Goal: Task Accomplishment & Management: Manage account settings

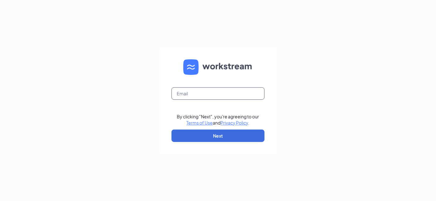
type input "[EMAIL_ADDRESS][DOMAIN_NAME]"
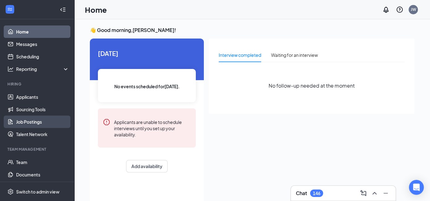
click at [29, 121] on link "Job Postings" at bounding box center [42, 121] width 53 height 12
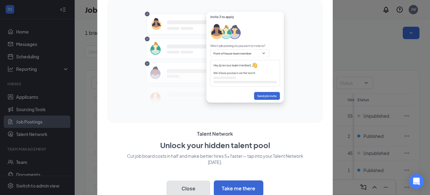
click at [194, 189] on button "Close" at bounding box center [188, 188] width 43 height 16
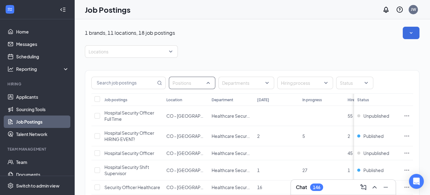
click at [209, 81] on div "Positions" at bounding box center [192, 83] width 47 height 12
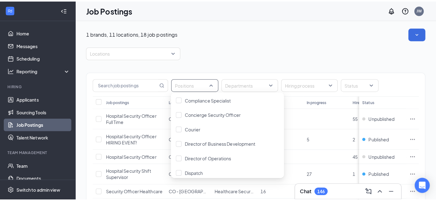
scroll to position [173, 0]
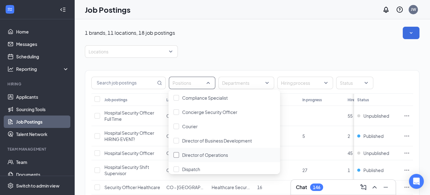
click at [216, 153] on span "Director of Operations" at bounding box center [205, 155] width 46 height 6
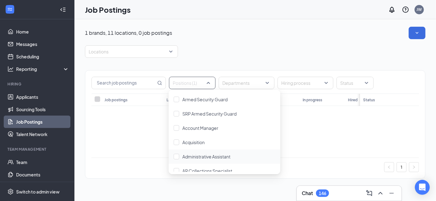
click at [111, 150] on div "No data" at bounding box center [255, 131] width 328 height 51
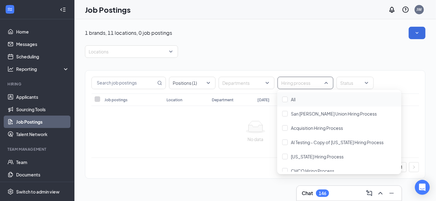
click at [326, 81] on div "Hiring process" at bounding box center [306, 83] width 56 height 12
click at [287, 98] on div at bounding box center [285, 99] width 6 height 6
click at [285, 96] on div at bounding box center [285, 99] width 6 height 6
click at [286, 101] on div at bounding box center [285, 99] width 6 height 6
click at [230, 136] on div "No data" at bounding box center [255, 139] width 318 height 7
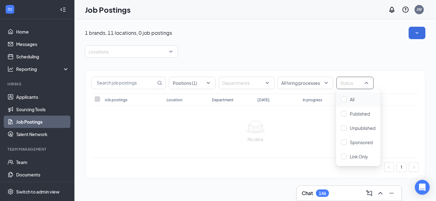
click at [354, 81] on div at bounding box center [352, 83] width 28 height 10
click at [343, 100] on div at bounding box center [344, 99] width 6 height 6
click at [309, 146] on div "No data" at bounding box center [255, 131] width 328 height 51
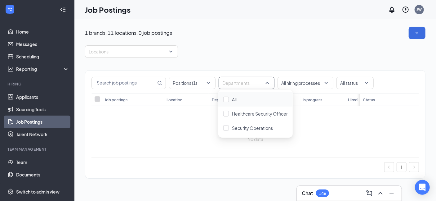
click at [268, 82] on div "Departments" at bounding box center [247, 83] width 56 height 12
click at [225, 101] on div at bounding box center [226, 99] width 6 height 6
click at [180, 140] on div "No data" at bounding box center [255, 139] width 318 height 7
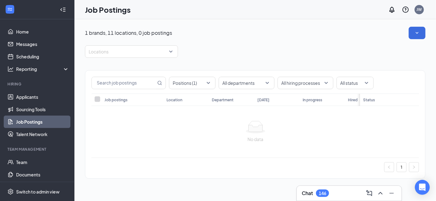
click at [352, 103] on th "Hired" at bounding box center [367, 99] width 45 height 12
click at [403, 172] on link "1" at bounding box center [401, 166] width 9 height 9
click at [17, 120] on link "Job Postings" at bounding box center [42, 121] width 53 height 12
